Goal: Check status

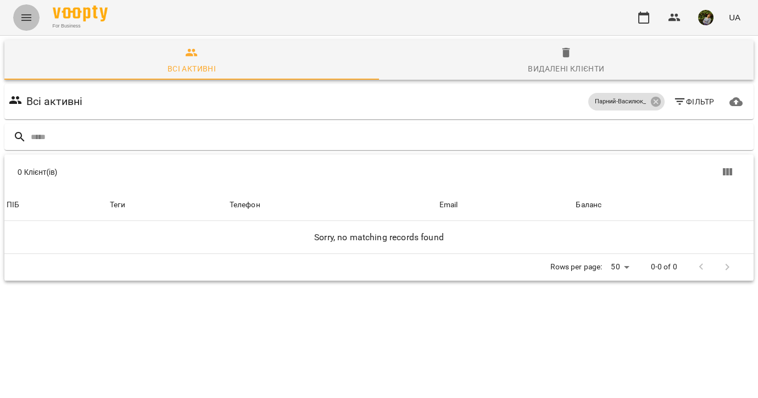
click at [26, 15] on icon "Menu" at bounding box center [26, 17] width 10 height 7
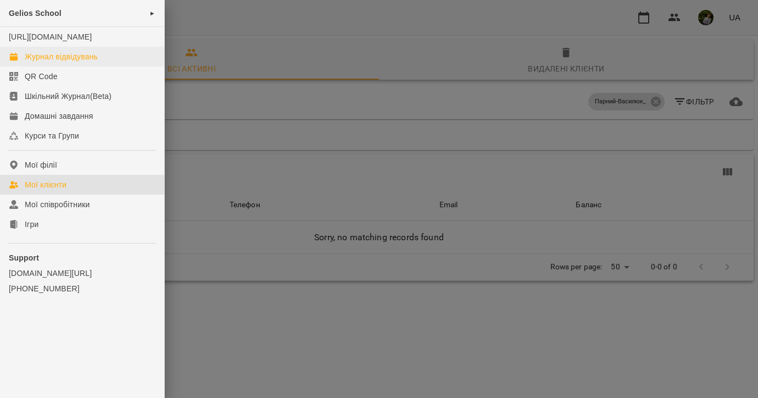
click at [65, 62] on div "Журнал відвідувань" at bounding box center [61, 56] width 73 height 11
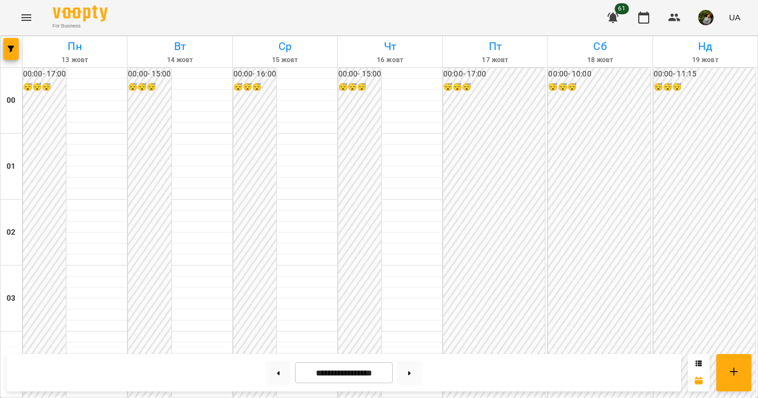
scroll to position [617, 0]
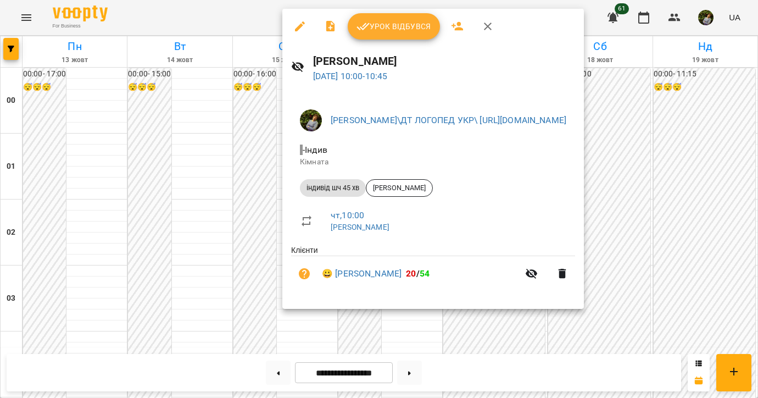
click at [420, 326] on div at bounding box center [379, 199] width 758 height 398
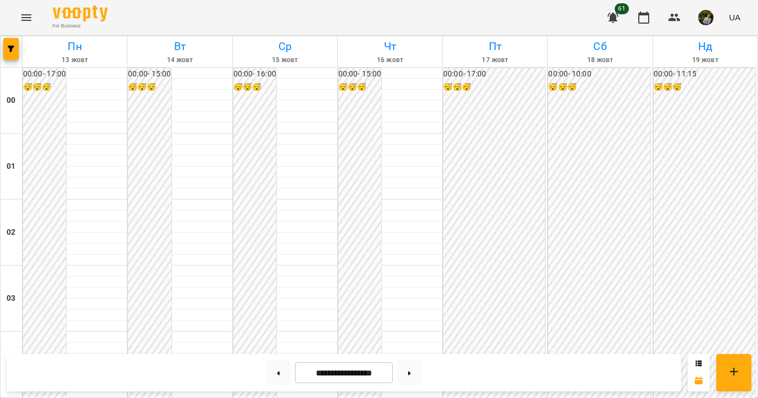
scroll to position [1061, 0]
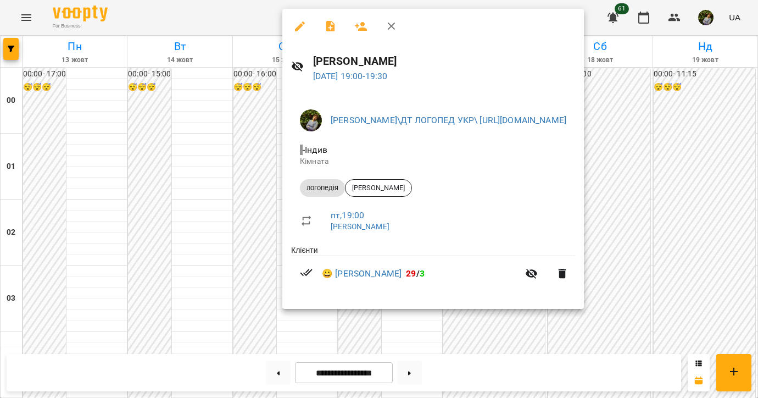
click at [63, 285] on div at bounding box center [379, 199] width 758 height 398
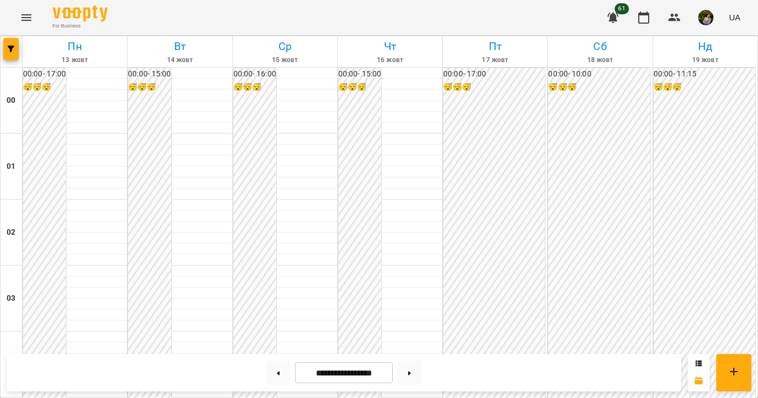
scroll to position [1059, 0]
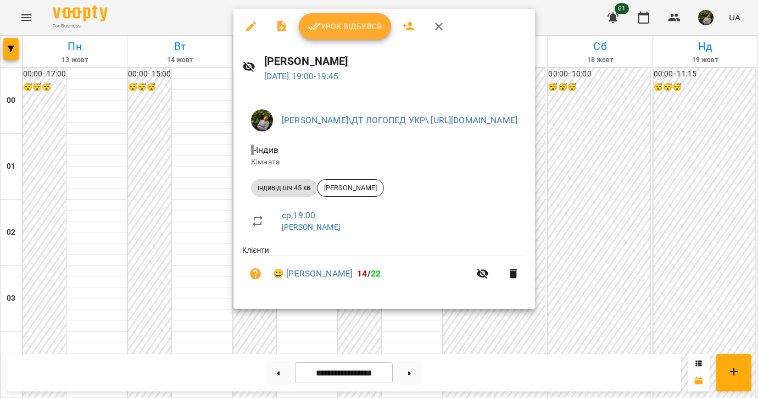
click at [71, 286] on div at bounding box center [379, 199] width 758 height 398
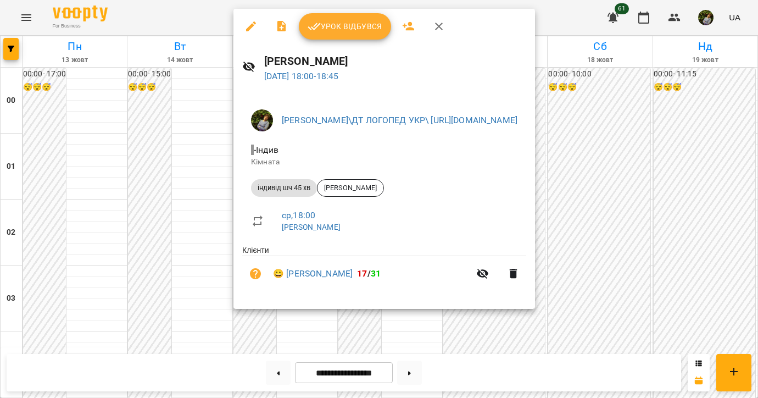
click at [82, 256] on div at bounding box center [379, 199] width 758 height 398
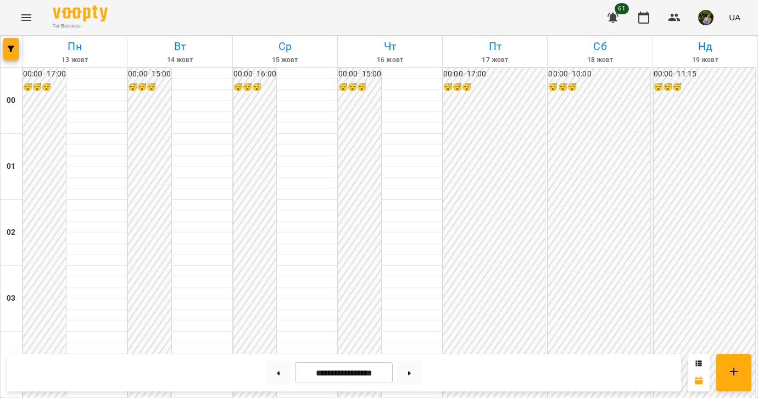
scroll to position [947, 0]
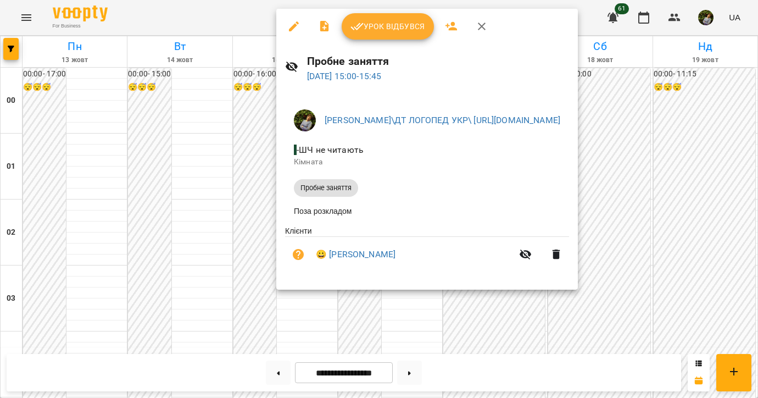
click at [87, 187] on div at bounding box center [379, 199] width 758 height 398
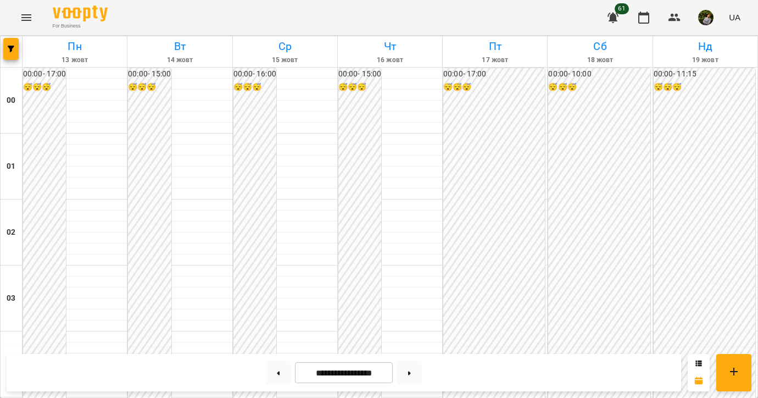
scroll to position [906, 0]
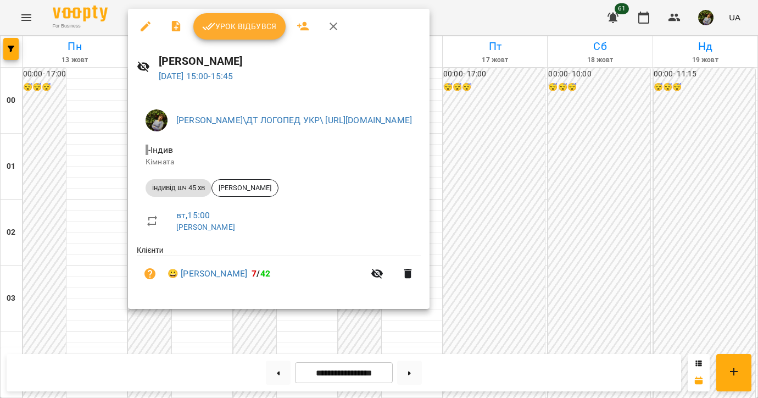
click at [69, 211] on div at bounding box center [379, 199] width 758 height 398
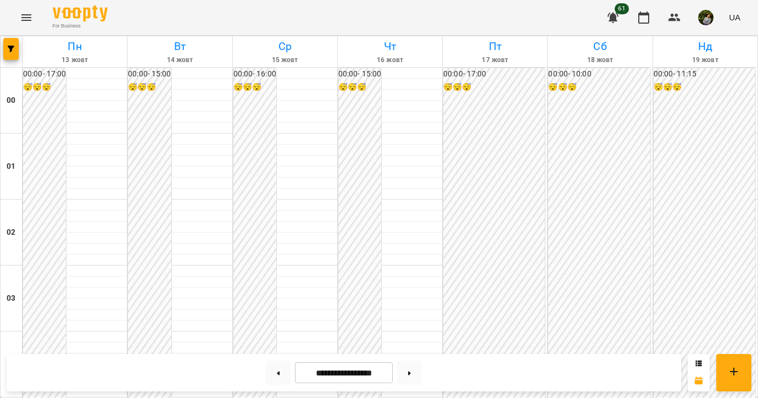
scroll to position [463, 0]
